Goal: Task Accomplishment & Management: Use online tool/utility

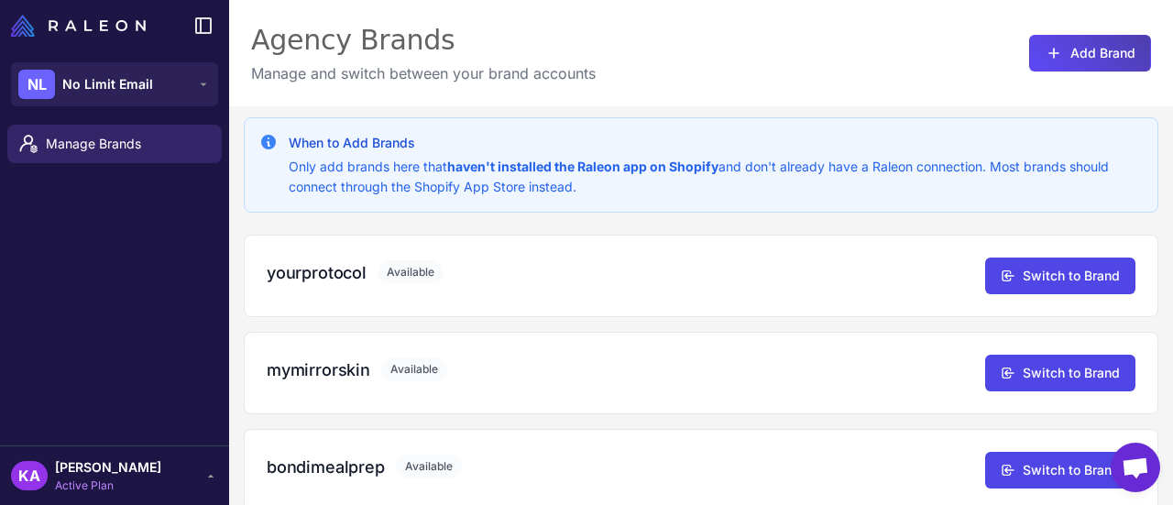
scroll to position [119, 0]
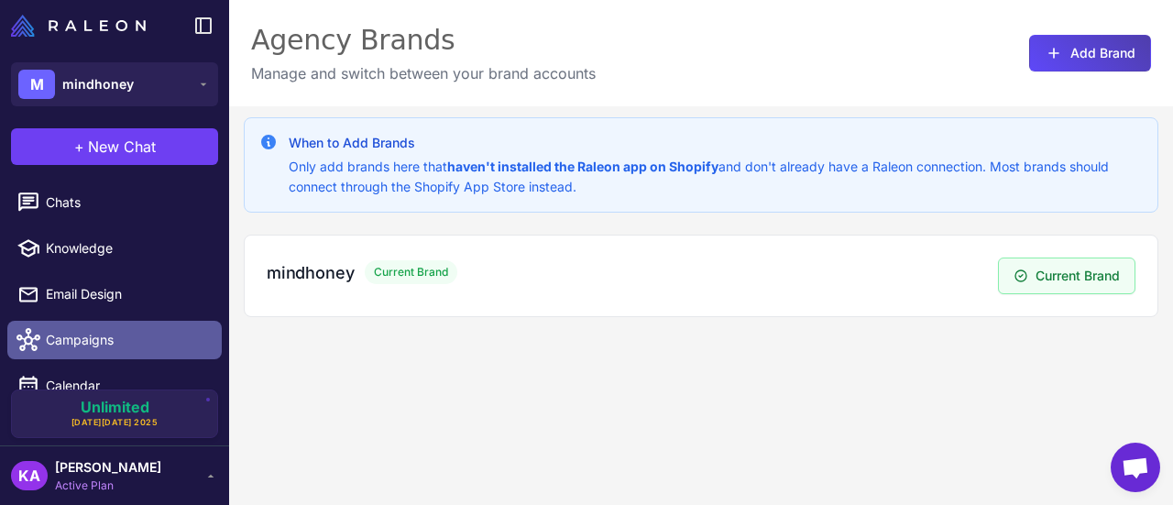
scroll to position [159, 0]
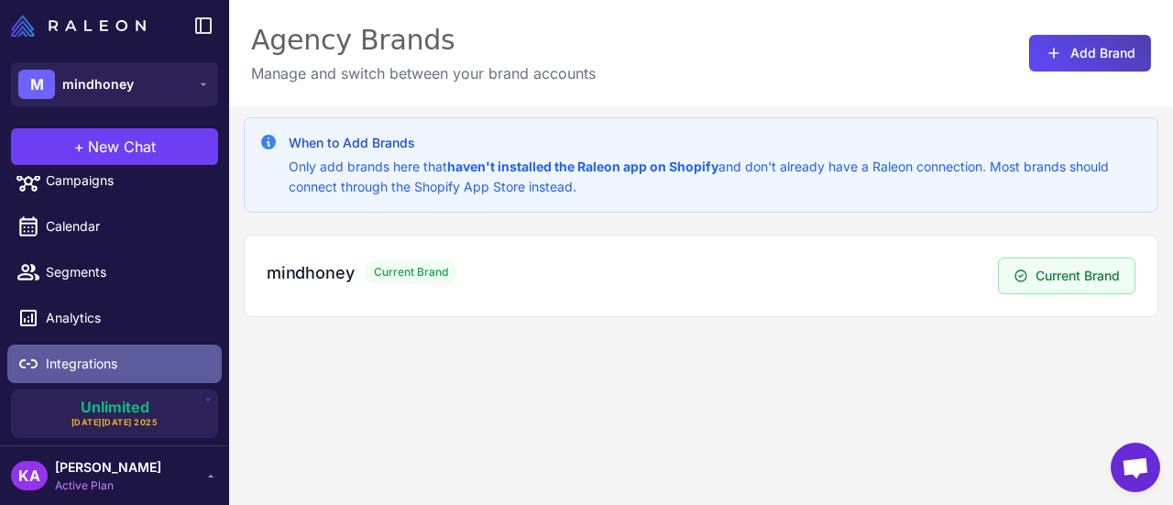
click at [72, 366] on span "Integrations" at bounding box center [126, 364] width 161 height 20
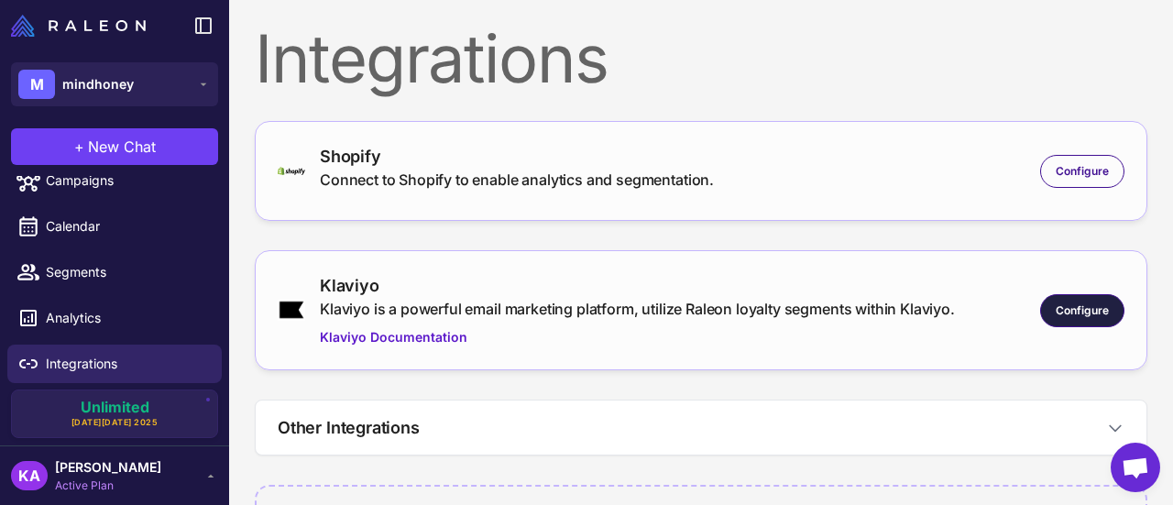
click at [1085, 307] on span "Configure" at bounding box center [1082, 310] width 53 height 16
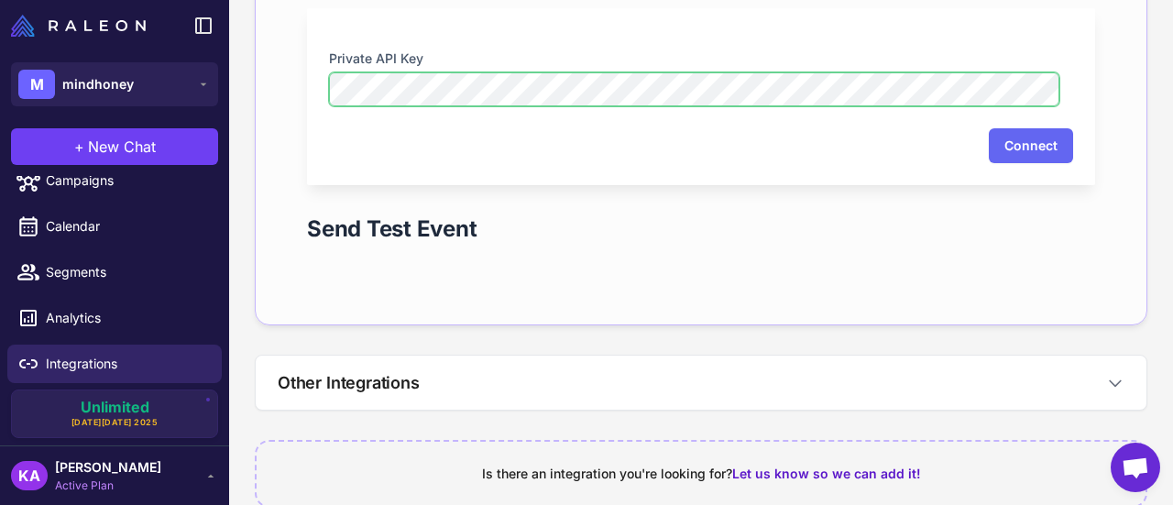
scroll to position [851, 0]
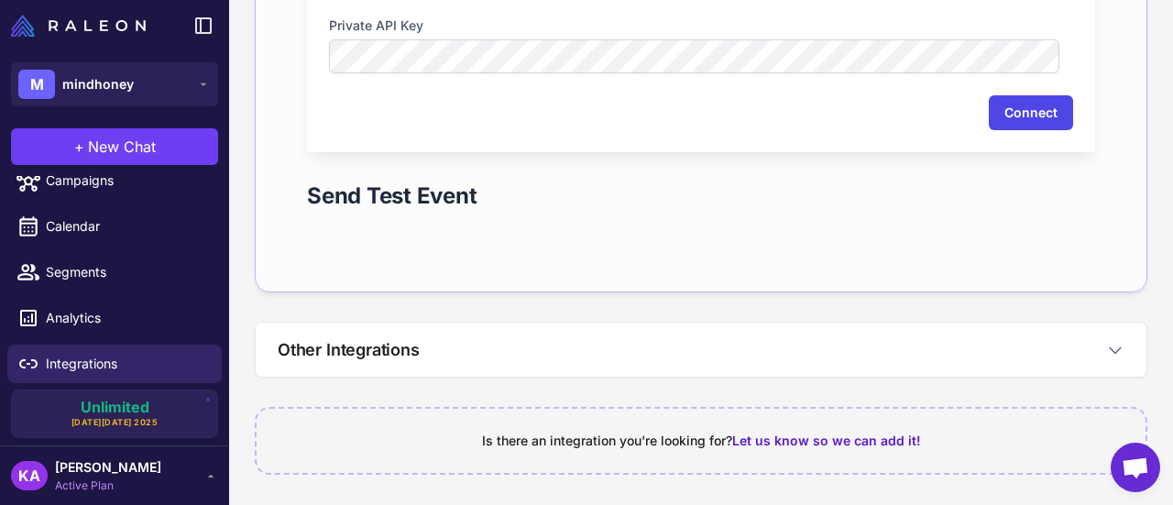
click at [1012, 113] on button "Connect" at bounding box center [1031, 112] width 84 height 35
click at [0, 0] on nordpass-portal at bounding box center [0, 0] width 0 height 0
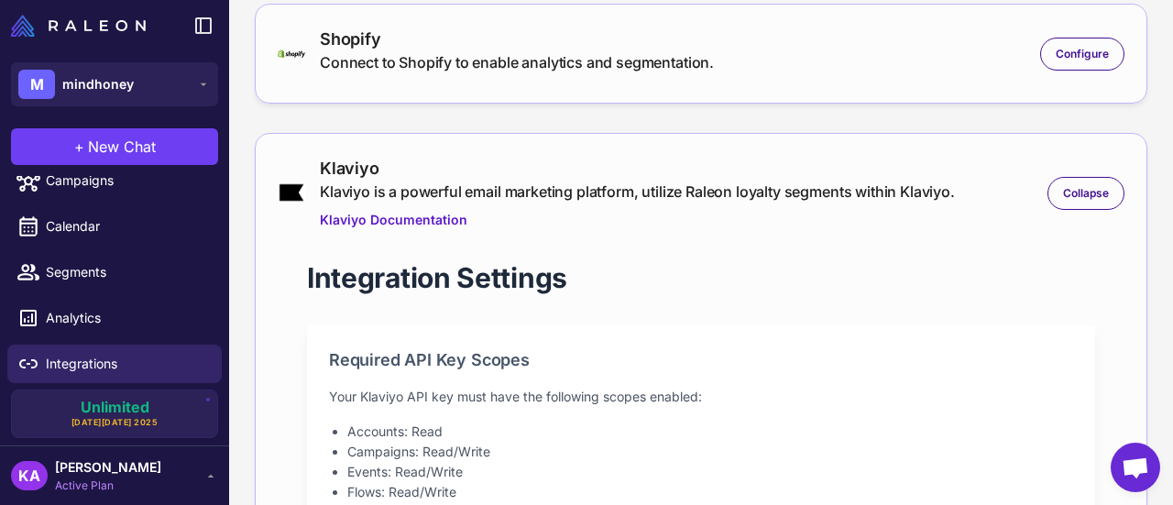
scroll to position [0, 0]
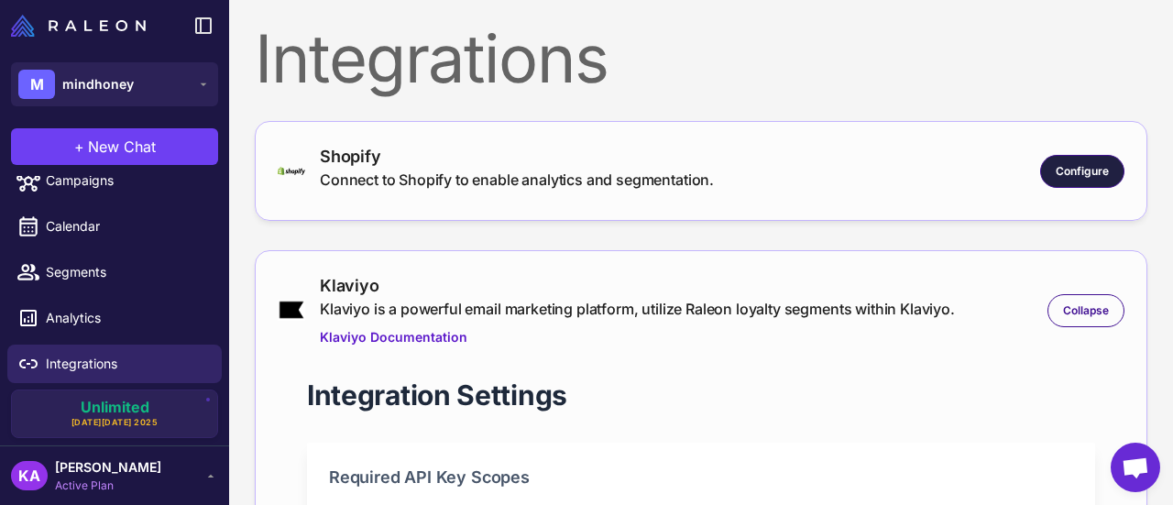
click at [1060, 160] on div "Configure" at bounding box center [1082, 171] width 84 height 33
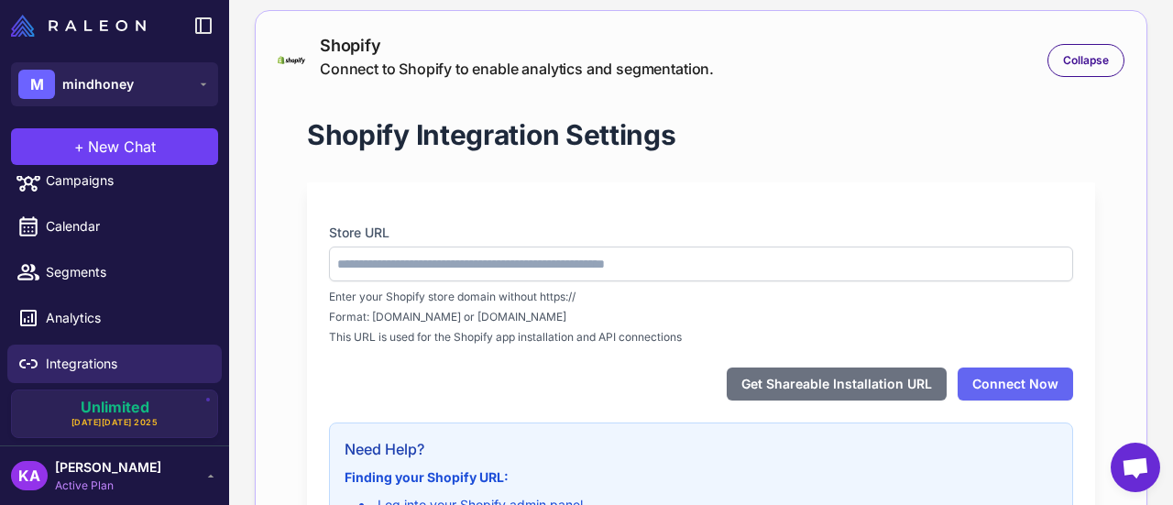
type input "**********"
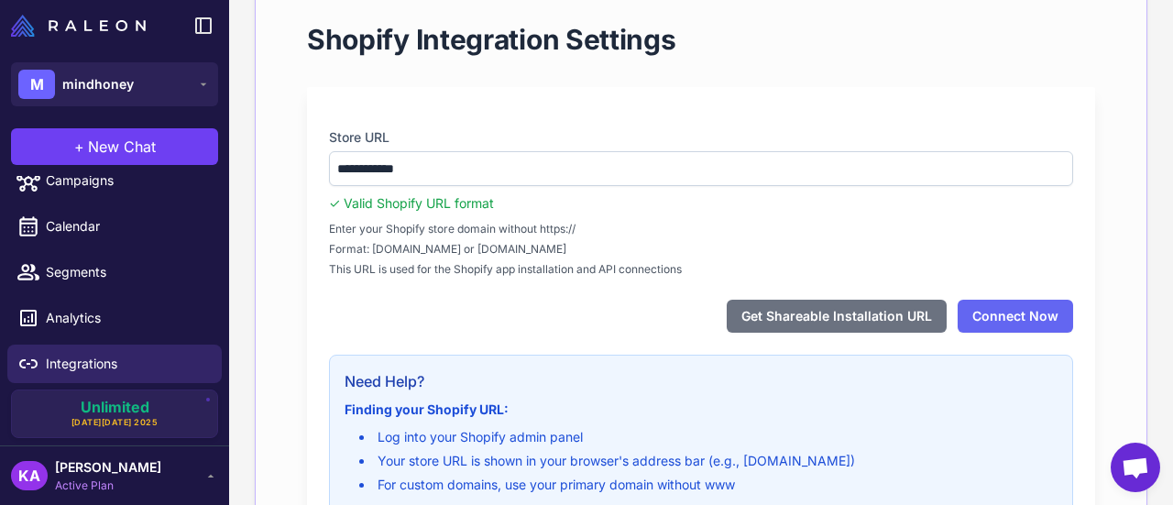
scroll to position [231, 0]
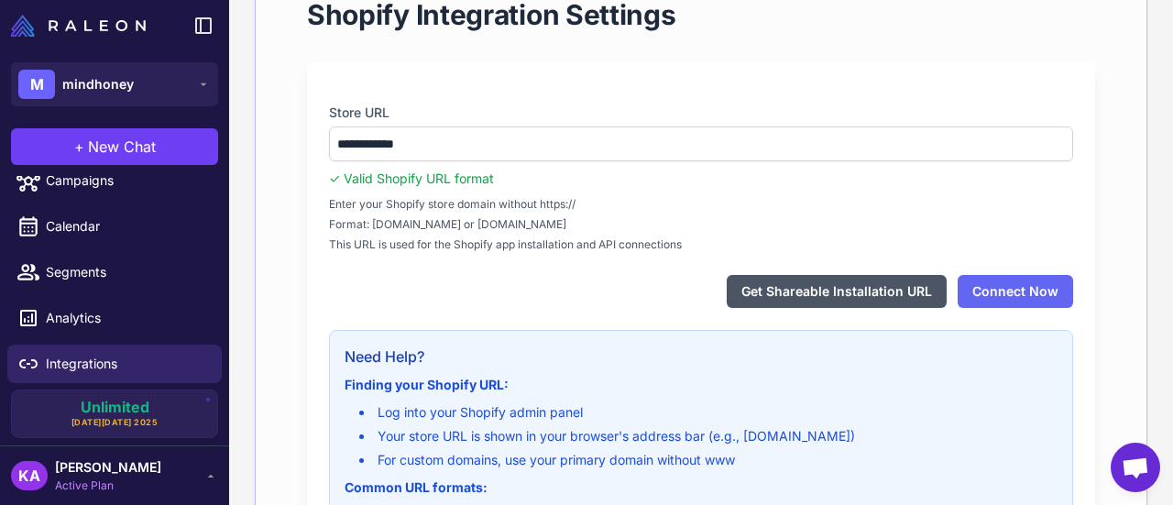
click at [787, 289] on button "Get Shareable Installation URL" at bounding box center [837, 291] width 220 height 33
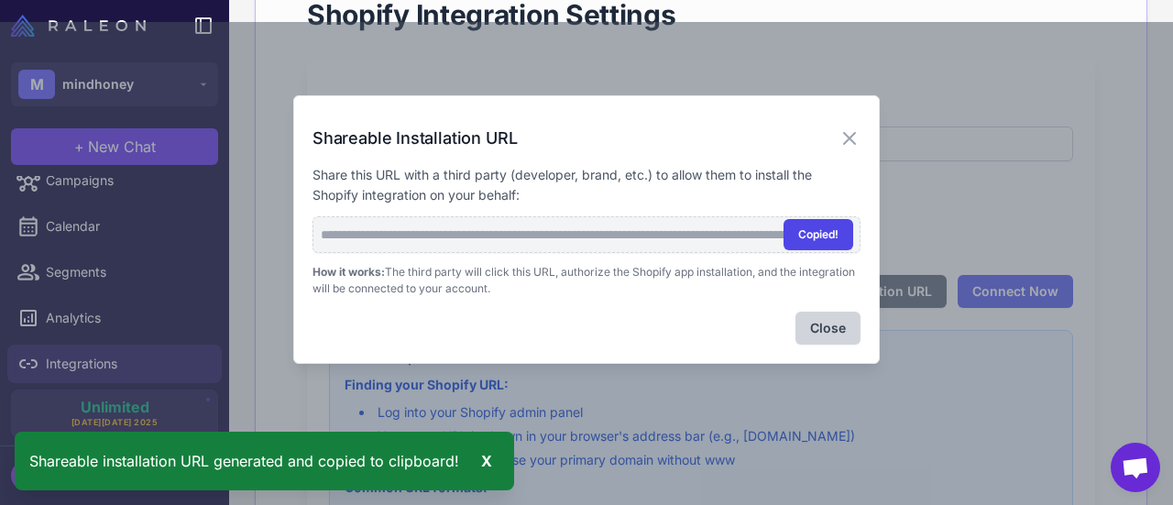
click at [819, 231] on button "Copied!" at bounding box center [819, 234] width 70 height 31
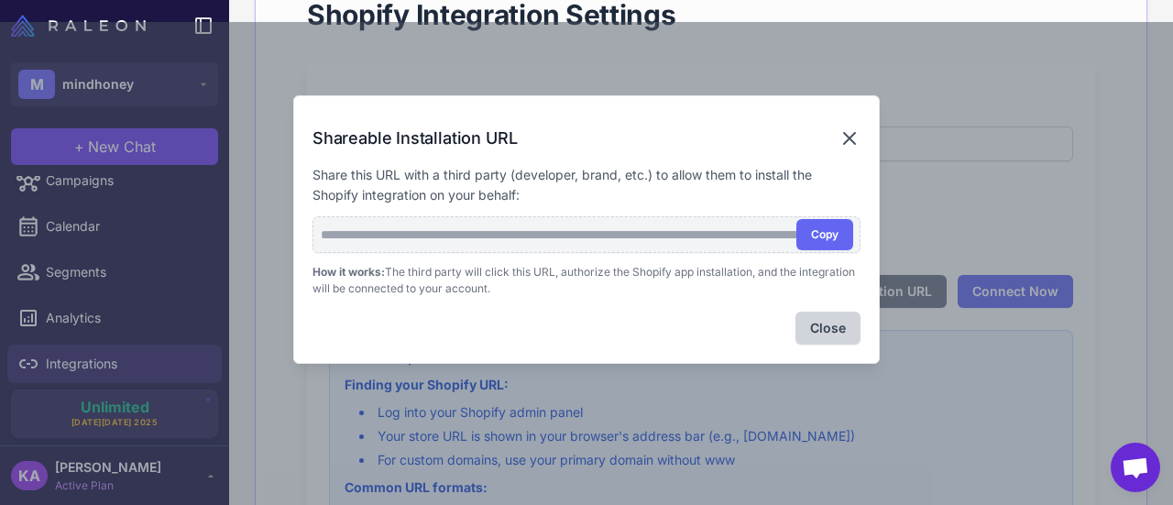
click at [849, 139] on icon at bounding box center [849, 138] width 11 height 11
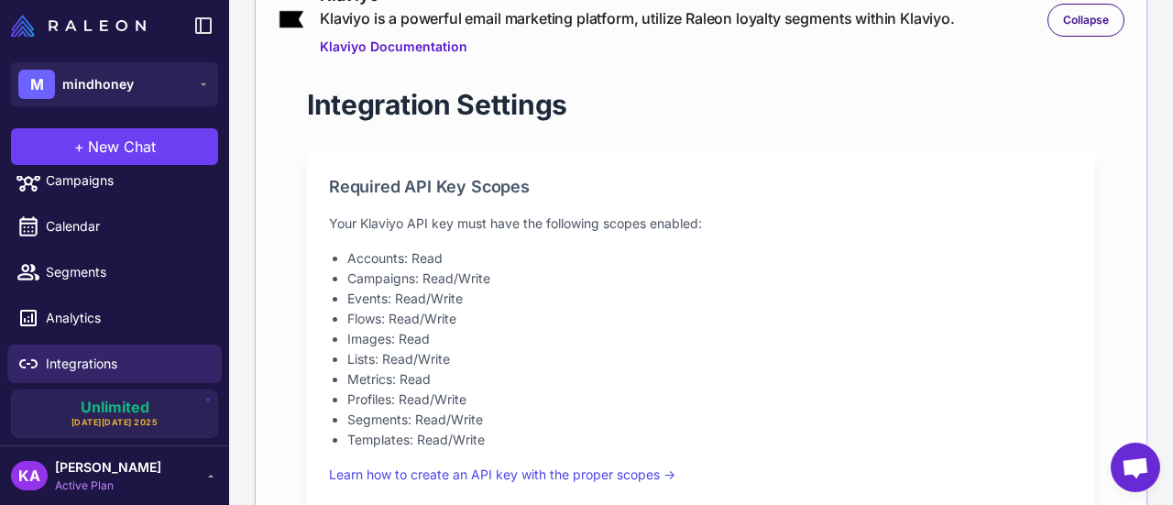
scroll to position [947, 0]
